Goal: Check status: Verify the current state of an ongoing process or item

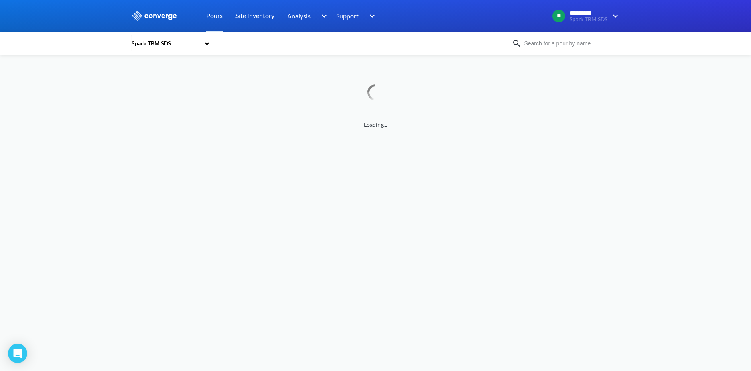
click at [327, 80] on div "Loading..." at bounding box center [376, 96] width 490 height 65
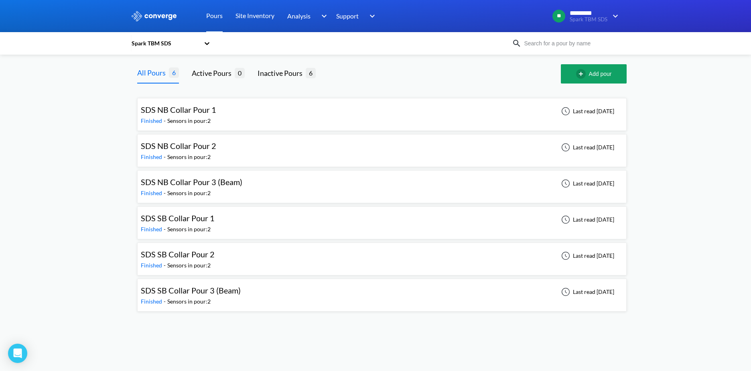
click at [207, 42] on icon at bounding box center [207, 43] width 8 height 8
click at [167, 82] on div "Spark TBM XPs" at bounding box center [171, 80] width 80 height 15
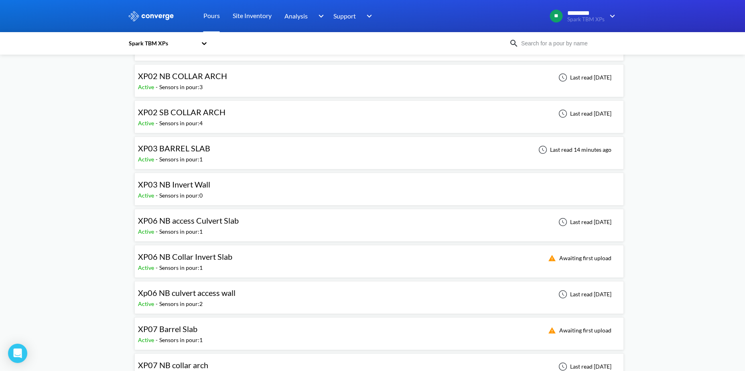
scroll to position [107, 0]
click at [250, 226] on div "XP06 NB access Culvert Slab Active - Sensors in pour: 1 Last read [DATE]" at bounding box center [379, 224] width 482 height 26
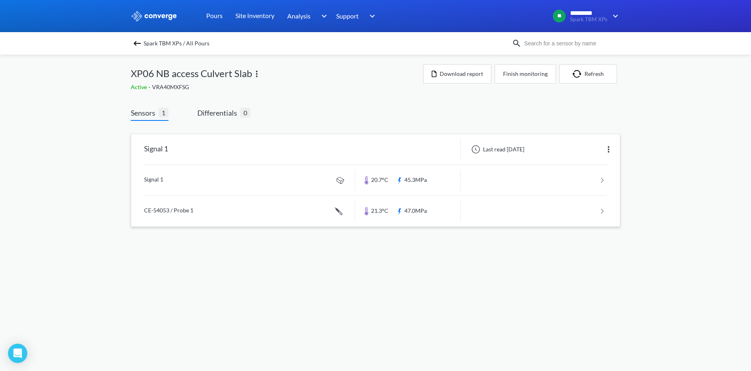
click at [337, 148] on div "Signal 1" at bounding box center [243, 149] width 224 height 21
click at [159, 152] on div "Signal 1" at bounding box center [156, 149] width 24 height 21
click at [294, 171] on link at bounding box center [375, 180] width 463 height 30
click at [294, 171] on body "Sorry, this feature is not available in the demo OK MENU Spark TBM XPs Pours Si…" at bounding box center [375, 185] width 751 height 371
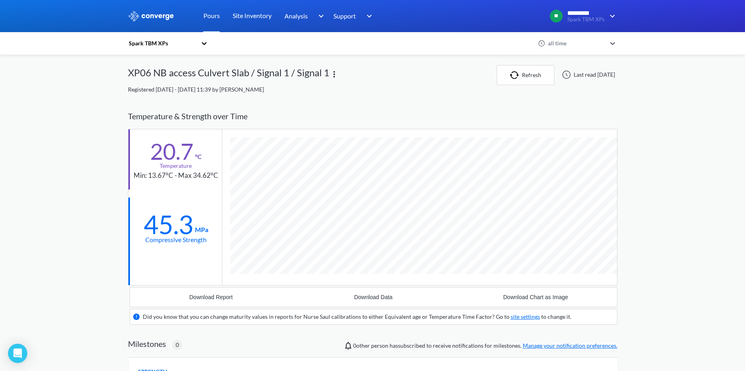
scroll to position [498, 490]
click at [677, 273] on div "MENU Spark TBM XPs Pours Site Inventory Analysis Concrete Performance BIM Suppo…" at bounding box center [372, 284] width 745 height 569
click at [106, 85] on div "MENU Spark TBM XPs Pours Site Inventory Analysis Concrete Performance BIM Suppo…" at bounding box center [372, 284] width 745 height 569
